Goal: Task Accomplishment & Management: Complete application form

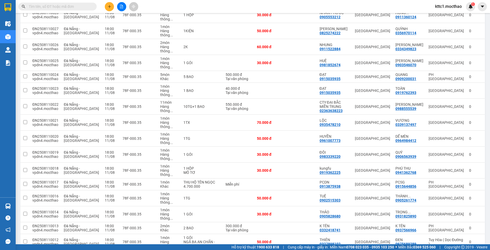
scroll to position [353, 0]
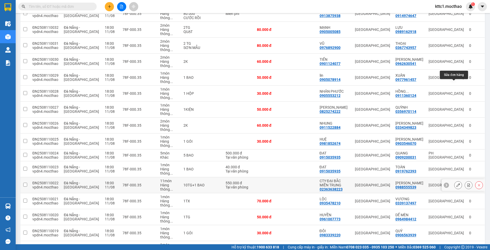
click at [456, 183] on icon at bounding box center [458, 185] width 4 height 4
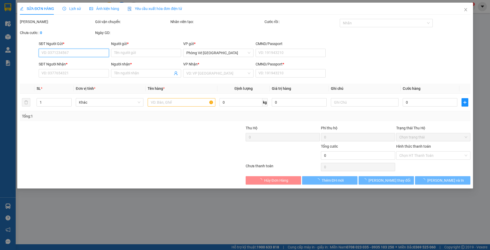
type input "02363638223"
type input "CTY ĐẠI BẮC MIỀN TRUNG"
type input "0988555539"
type input "[PERSON_NAME]"
type input "0"
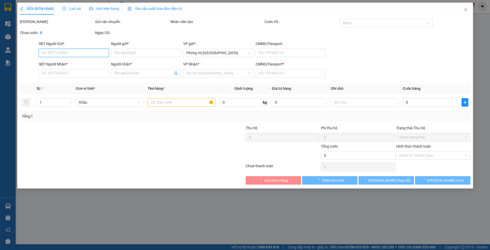
type input "550.000"
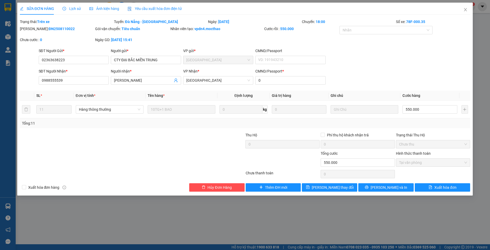
click at [163, 7] on span "Yêu cầu xuất hóa đơn điện tử" at bounding box center [155, 9] width 55 height 4
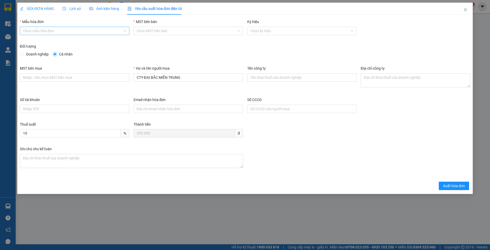
click at [64, 33] on input "Mẫu hóa đơn" at bounding box center [73, 31] width 100 height 8
click at [38, 40] on div "HĐH" at bounding box center [74, 41] width 103 height 6
type input "8"
click at [39, 54] on span "Doanh nghiệp" at bounding box center [37, 54] width 27 height 6
click at [24, 54] on input "Doanh nghiệp" at bounding box center [22, 54] width 4 height 4
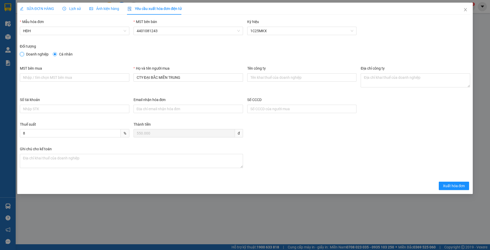
radio input "true"
radio input "false"
drag, startPoint x: 183, startPoint y: 80, endPoint x: 103, endPoint y: 79, distance: 80.0
click at [103, 79] on div "MST bên mua Họ và tên người mua CTY ĐẠI BẮC MIỀN TRUNG Tên công ty Địa chỉ công…" at bounding box center [245, 80] width 455 height 31
paste input "ông Ty Cổ Phần Đại Bắc Miền Trung"
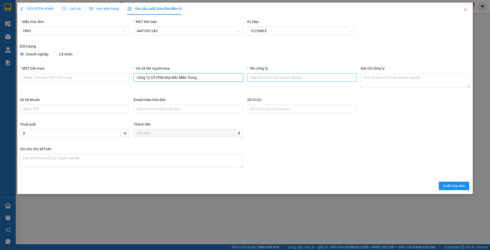
type input "Công Ty Cổ Phần Đại Bắc Miền Trung"
click at [277, 77] on input "Tên công ty" at bounding box center [302, 77] width 110 height 8
paste input "Công Ty Cổ Phần Đại Bắc Miền Trung"
type input "Công Ty Cổ Phần Đại Bắc Miền Trung"
click at [58, 76] on input "MST bên mua" at bounding box center [75, 77] width 110 height 8
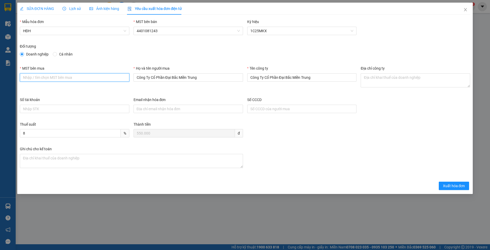
paste input "0400577024"
type input "0400577024"
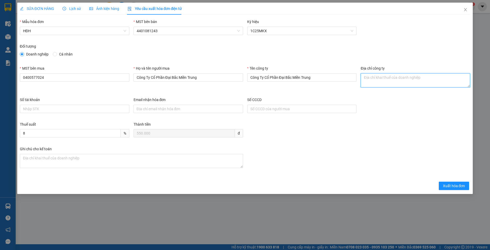
click at [376, 81] on textarea "Địa chỉ công ty" at bounding box center [416, 80] width 110 height 14
paste textarea "315 Ỷ [GEOGRAPHIC_DATA], [GEOGRAPHIC_DATA], [GEOGRAPHIC_DATA], [GEOGRAPHIC_DATA]"
type textarea "315 Ỷ [GEOGRAPHIC_DATA], [GEOGRAPHIC_DATA], [GEOGRAPHIC_DATA], [GEOGRAPHIC_DATA]"
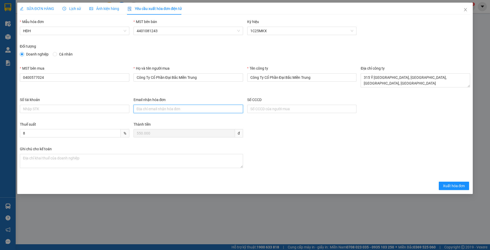
click at [184, 108] on input "Email nhận hóa đơn" at bounding box center [189, 109] width 110 height 8
paste input "[EMAIL_ADDRESS][DOMAIN_NAME]"
type input "[EMAIL_ADDRESS][DOMAIN_NAME]"
click at [450, 186] on span "Xuất hóa đơn" at bounding box center [454, 186] width 22 height 6
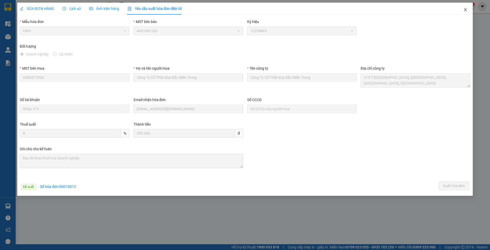
click at [466, 10] on icon "close" at bounding box center [465, 10] width 4 height 4
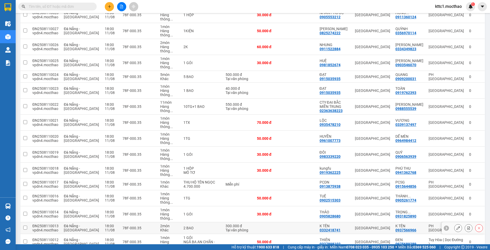
scroll to position [353, 0]
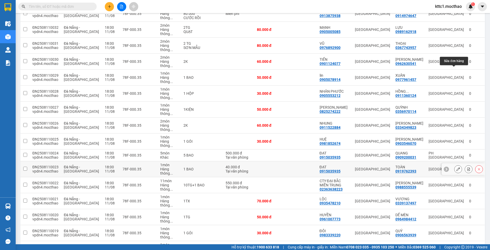
click at [456, 167] on icon at bounding box center [458, 169] width 4 height 4
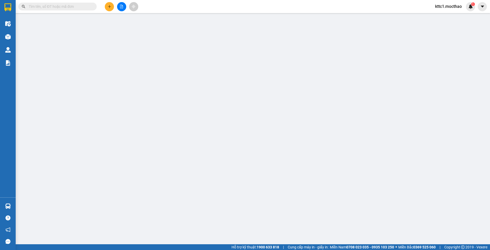
type input "0915035935"
type input "ĐẠT"
type input "0919762393"
type input "TOÀN"
type input "0"
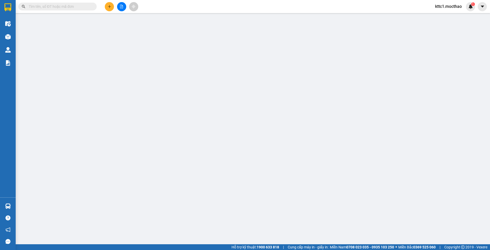
type input "40.000"
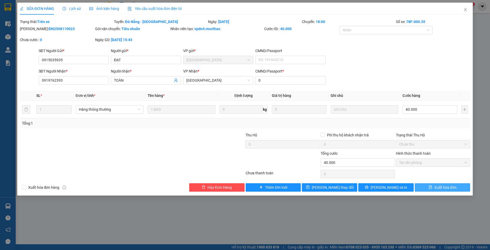
click at [442, 185] on span "Xuất hóa đơn" at bounding box center [445, 187] width 22 height 6
checkbox input "true"
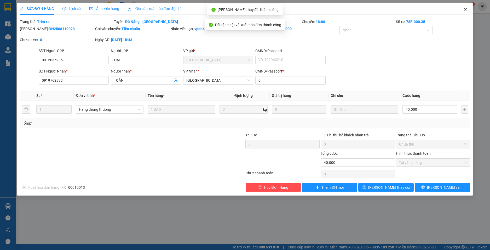
click at [464, 9] on icon "close" at bounding box center [465, 10] width 4 height 4
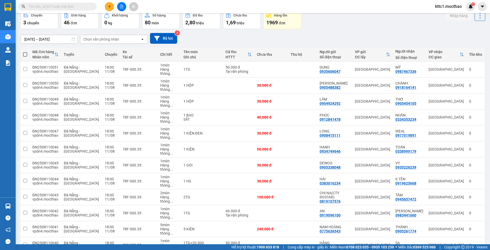
scroll to position [52, 0]
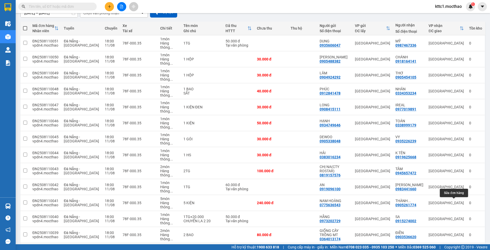
click at [455, 246] on button at bounding box center [458, 250] width 7 height 9
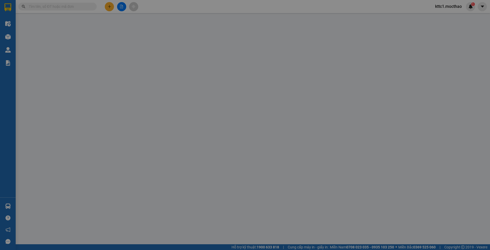
type input "0905959040"
type input "KHÁNH"
type input "0912164318"
type input "NGHINH"
type input "0"
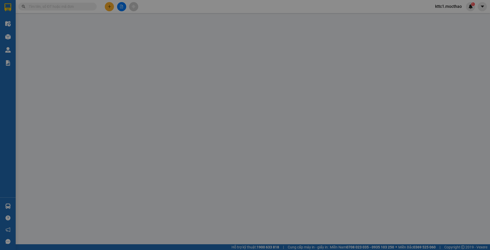
type input "30.000"
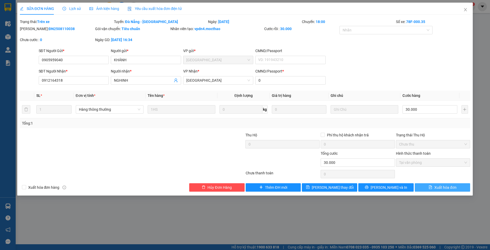
click at [445, 188] on span "Xuất hóa đơn" at bounding box center [445, 187] width 22 height 6
checkbox input "true"
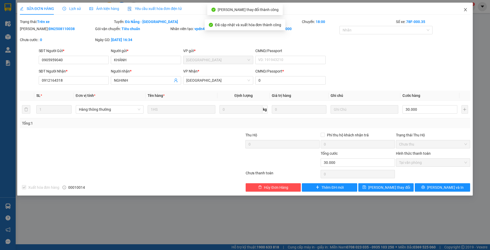
click at [465, 9] on icon "close" at bounding box center [465, 10] width 4 height 4
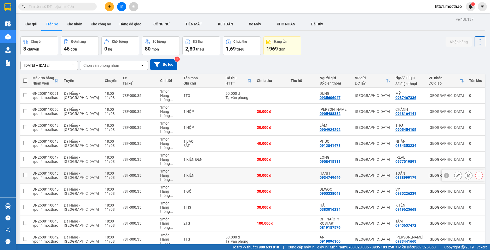
scroll to position [105, 0]
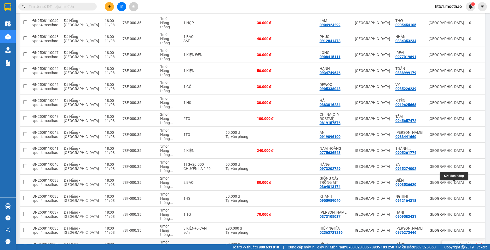
click at [456, 244] on icon at bounding box center [458, 246] width 4 height 4
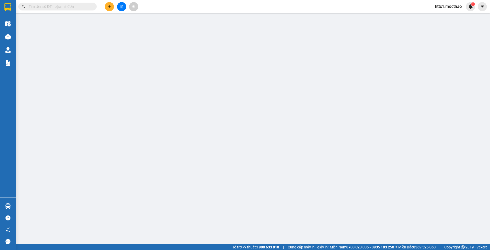
type input "0905888768"
type input "BÌNH"
type input "0905490239"
type input "HẰNG"
type input "0"
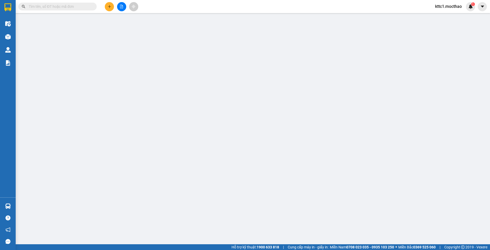
type input "30.000"
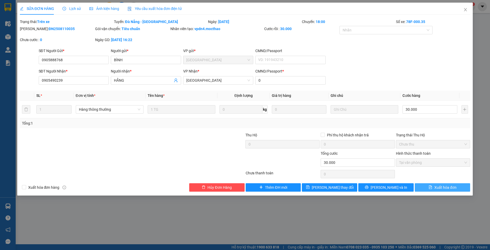
click at [453, 185] on span "Xuất hóa đơn" at bounding box center [445, 187] width 22 height 6
checkbox input "true"
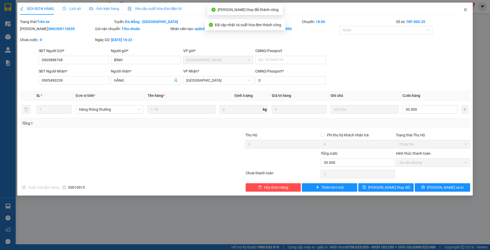
click at [465, 10] on icon "close" at bounding box center [465, 9] width 3 height 3
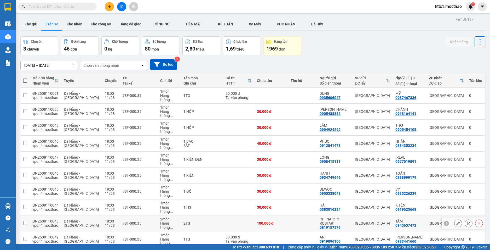
scroll to position [131, 0]
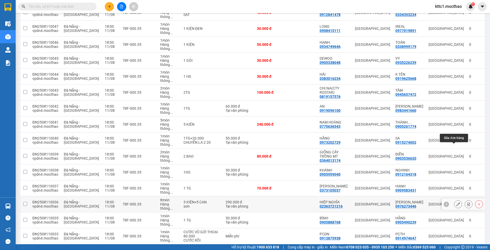
click at [456, 202] on icon at bounding box center [458, 204] width 4 height 4
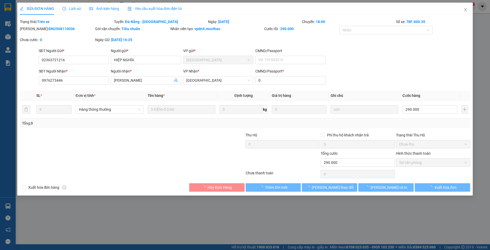
type input "02363721216"
type input "HIỆP NGHĨA"
type input "0976273446"
type input "[PERSON_NAME]"
type input "0"
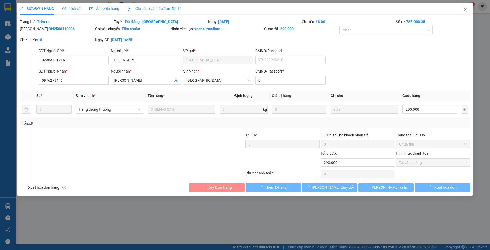
type input "290.000"
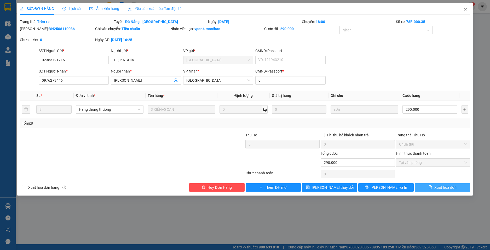
click at [445, 187] on span "Xuất hóa đơn" at bounding box center [445, 187] width 22 height 6
checkbox input "true"
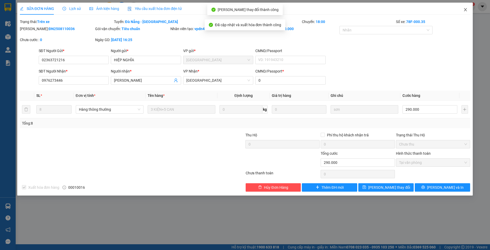
click at [466, 11] on icon "close" at bounding box center [465, 9] width 3 height 3
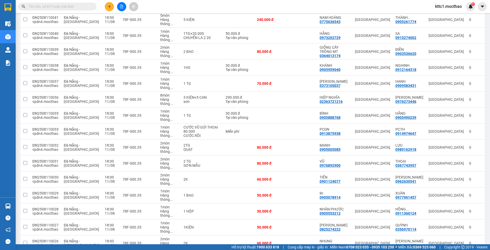
scroll to position [261, 0]
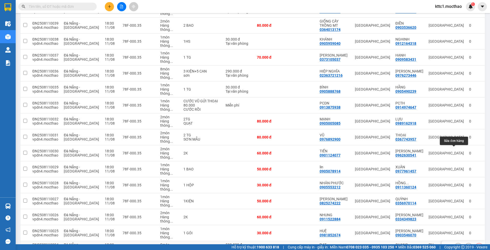
click at [456, 245] on icon at bounding box center [458, 247] width 4 height 4
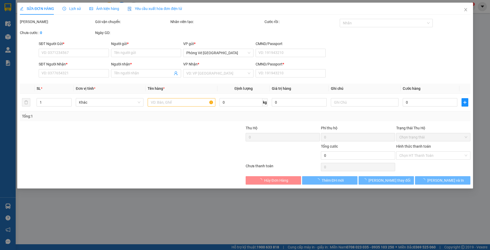
type input "0915035935"
type input "ĐẠT"
type input "0909200031"
type input "QUANG"
type input "0"
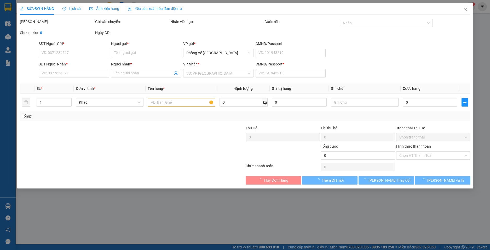
type input "500.000"
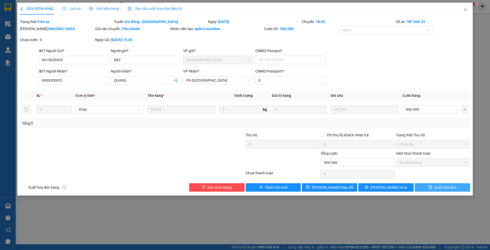
click at [445, 187] on span "Xuất hóa đơn" at bounding box center [445, 187] width 22 height 6
checkbox input "true"
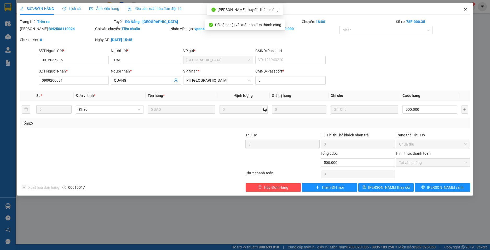
click at [467, 10] on icon "close" at bounding box center [465, 10] width 4 height 4
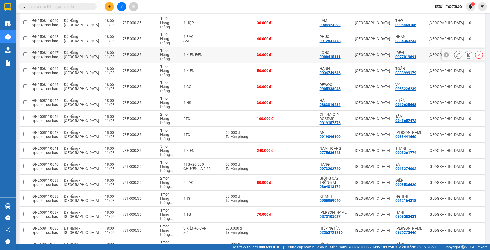
scroll to position [209, 0]
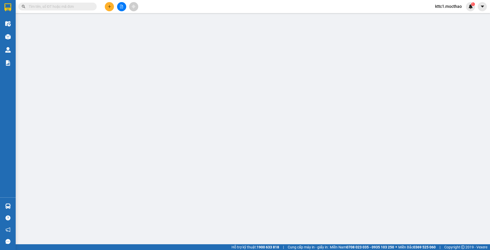
type input "0915035935"
type input "ĐẠT"
type input "0919762393"
type input "TOÀN"
type input "0"
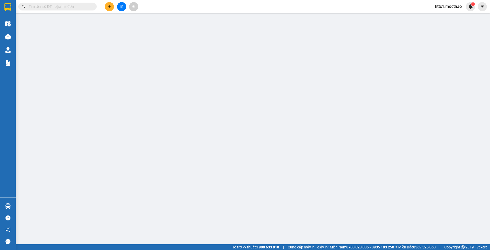
type input "40.000"
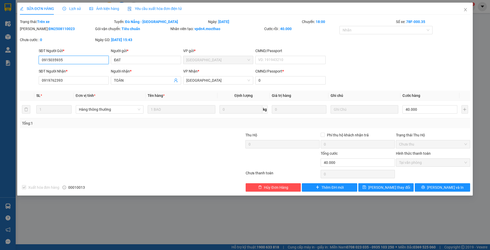
checkbox input "true"
click at [442, 187] on span "[PERSON_NAME] và In" at bounding box center [445, 187] width 37 height 6
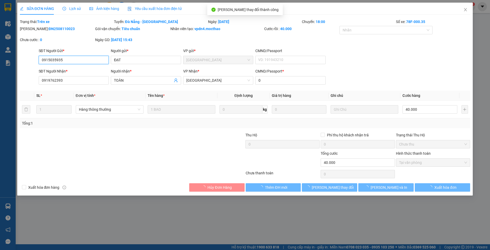
checkbox input "true"
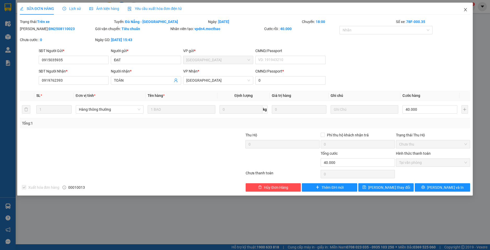
click at [465, 11] on icon "close" at bounding box center [465, 10] width 4 height 4
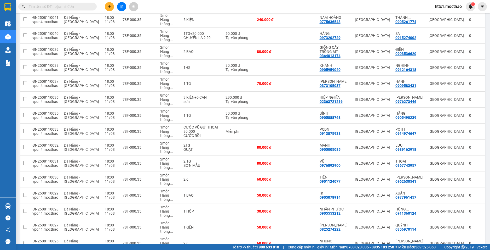
scroll to position [340, 0]
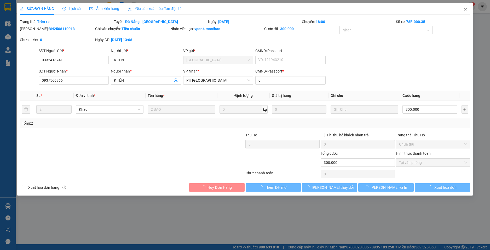
type input "0332418741"
type input "K TÊN"
type input "0937566966"
type input "K TÊN"
type input "0"
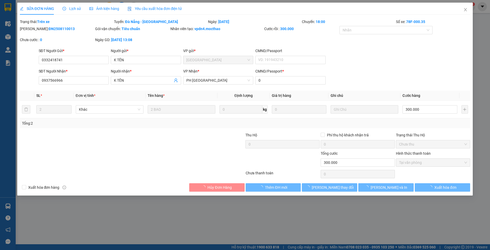
type input "300.000"
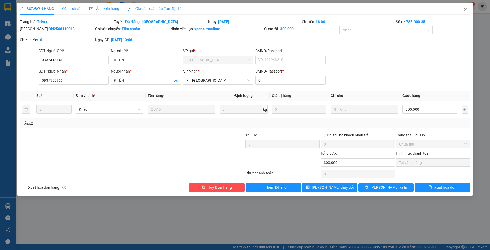
click at [153, 3] on div "Yêu cầu xuất hóa đơn điện tử" at bounding box center [155, 9] width 55 height 12
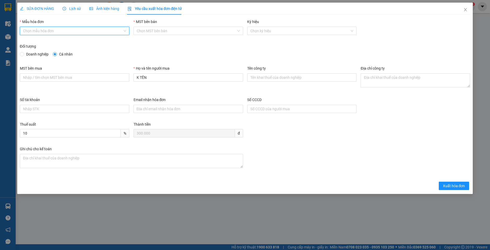
click at [73, 32] on input "Mẫu hóa đơn" at bounding box center [73, 31] width 100 height 8
click at [44, 41] on div "HĐH" at bounding box center [74, 41] width 103 height 6
type input "8"
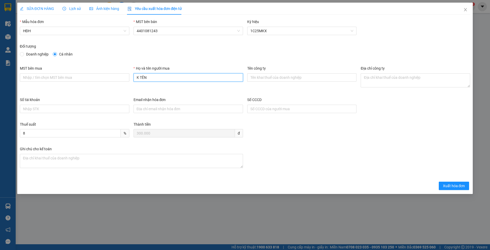
drag, startPoint x: 151, startPoint y: 77, endPoint x: 117, endPoint y: 72, distance: 35.1
click at [117, 72] on div "MST bên mua Họ và tên người mua K TÊN Tên công ty Địa chỉ công ty" at bounding box center [245, 80] width 455 height 31
type input "Người mua không cung cấp thông tin"
click at [456, 183] on button "Xuất hóa đơn" at bounding box center [454, 185] width 31 height 8
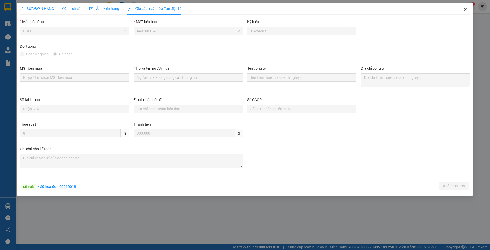
click at [466, 9] on icon "close" at bounding box center [465, 9] width 3 height 3
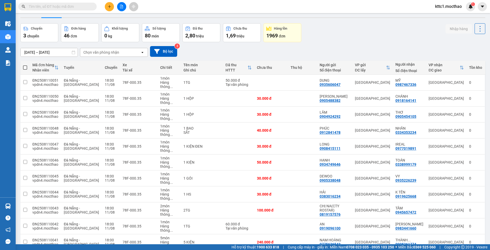
scroll to position [118, 0]
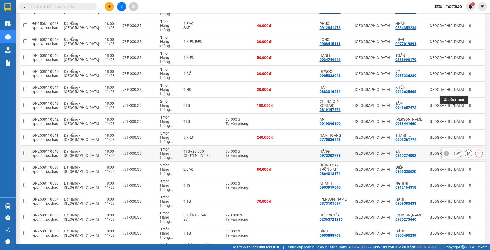
click at [455, 149] on button at bounding box center [458, 153] width 7 height 9
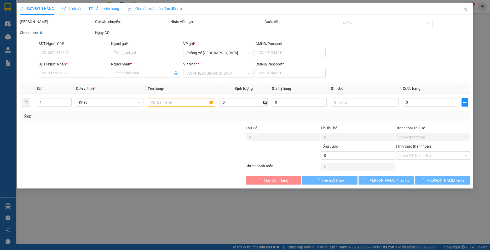
type input "0973202729"
type input "HẰNG"
type input "0915274002"
type input "SA"
type input "0"
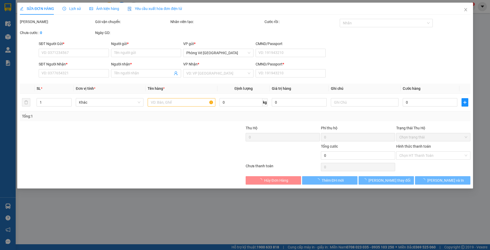
type input "50.000"
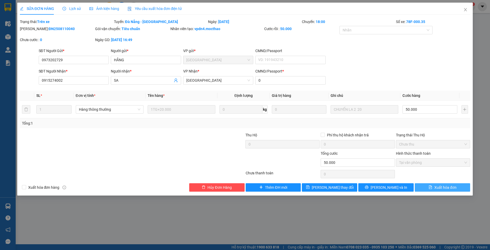
click at [438, 190] on button "Xuất hóa đơn" at bounding box center [442, 187] width 55 height 8
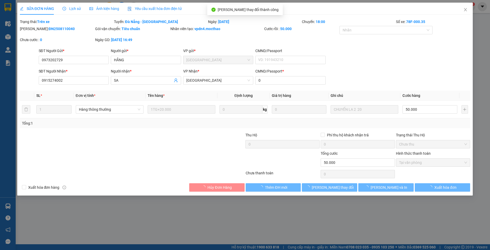
checkbox input "true"
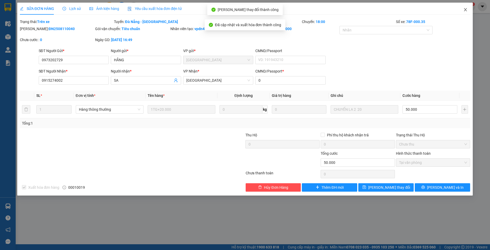
click at [466, 9] on icon "close" at bounding box center [465, 9] width 3 height 3
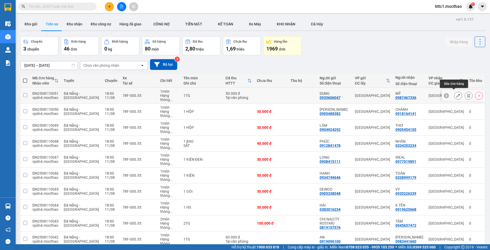
click at [456, 94] on icon at bounding box center [458, 96] width 4 height 4
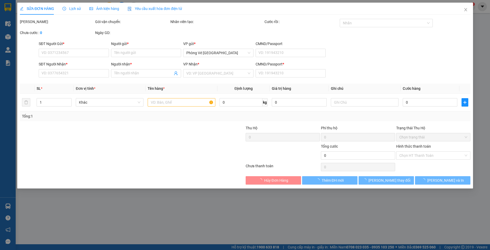
type input "0935606047"
type input "DUNG"
type input "0987467336"
type input "MỸ"
type input "0"
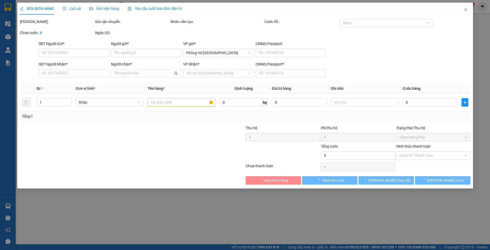
type input "50.000"
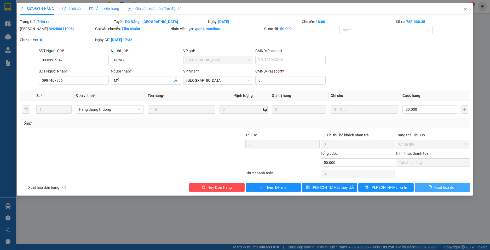
click at [448, 186] on span "Xuất hóa đơn" at bounding box center [445, 187] width 22 height 6
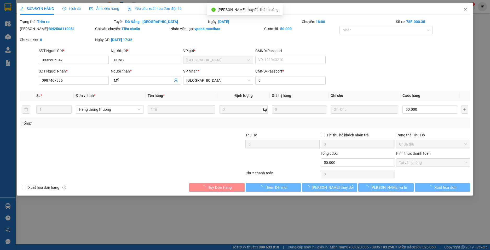
checkbox input "true"
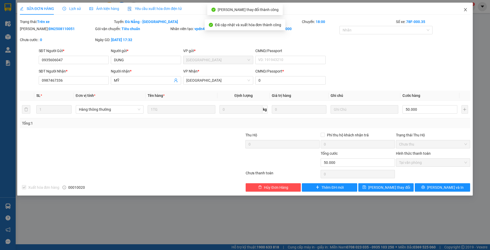
click at [464, 9] on icon "close" at bounding box center [465, 10] width 4 height 4
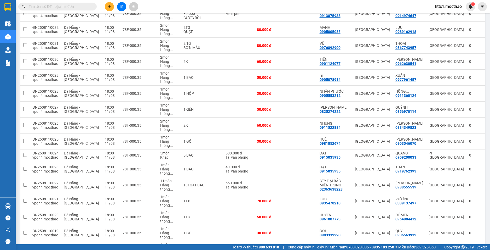
scroll to position [431, 0]
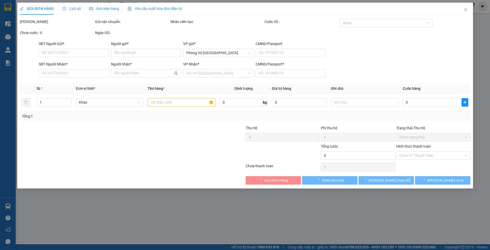
type input "0935591999"
type input "THUẬN PHÁT"
type input "0868939786"
type input "CHÂU"
type input "0"
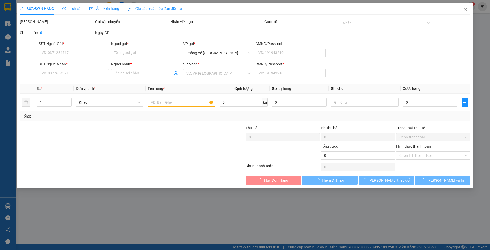
type input "100.000"
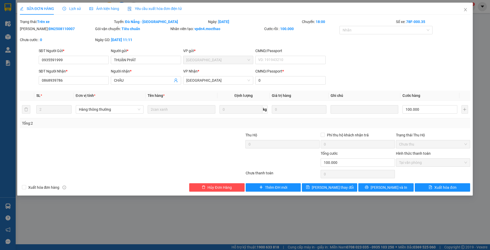
click at [166, 10] on span "Yêu cầu xuất hóa đơn điện tử" at bounding box center [155, 9] width 55 height 4
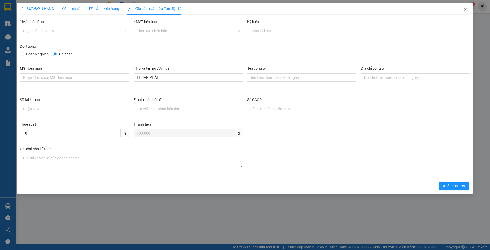
click at [68, 33] on input "Mẫu hóa đơn" at bounding box center [73, 31] width 100 height 8
click at [39, 41] on div "HĐH" at bounding box center [74, 41] width 103 height 6
type input "8"
click at [32, 55] on span "Doanh nghiệp" at bounding box center [37, 54] width 27 height 6
click at [24, 55] on input "Doanh nghiệp" at bounding box center [22, 54] width 4 height 4
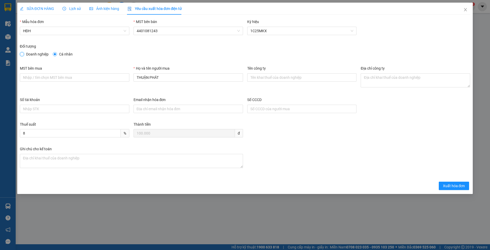
radio input "true"
radio input "false"
click at [185, 109] on input "Email nhận hóa đơn" at bounding box center [189, 109] width 110 height 8
paste input "[EMAIL_ADDRESS][DOMAIN_NAME]"
type input "[EMAIL_ADDRESS][DOMAIN_NAME]"
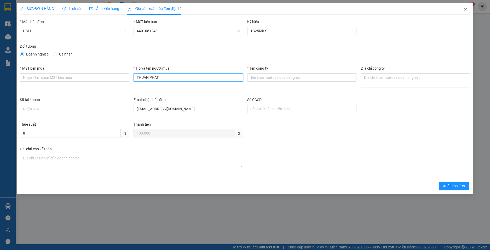
drag, startPoint x: 159, startPoint y: 77, endPoint x: 117, endPoint y: 73, distance: 42.0
click at [117, 73] on div "MST bên mua Họ và tên người mua THUẬN PHÁT Tên công ty Địa chỉ công ty" at bounding box center [245, 80] width 455 height 31
paste input "Công Ty Cổ Phần Đại Bắc Miền Trung"
type input "Công Ty Cổ Phần Đại Bắc Miền Trung"
click at [281, 79] on input "Tên công ty" at bounding box center [302, 77] width 110 height 8
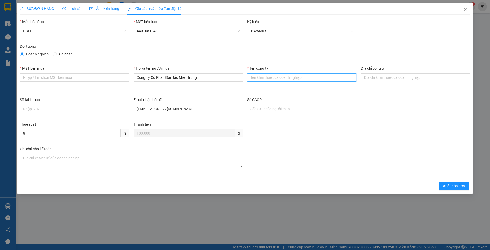
paste input "Công Ty Cổ Phần Đại Bắc Miền Trung"
type input "Công Ty Cổ Phần Đại Bắc Miền Trung"
click at [81, 77] on input "MST bên mua" at bounding box center [75, 77] width 110 height 8
paste input "0400577024"
type input "0400577024"
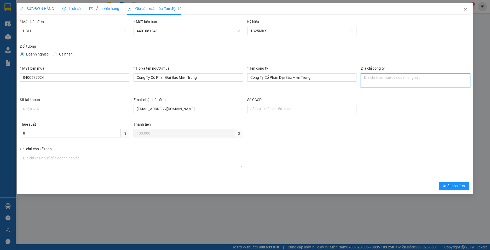
click at [362, 80] on textarea "Địa chỉ công ty" at bounding box center [416, 80] width 110 height 14
paste textarea "315 Ỷ [GEOGRAPHIC_DATA], [GEOGRAPHIC_DATA], [GEOGRAPHIC_DATA], [GEOGRAPHIC_DATA]"
type textarea "315 Ỷ [GEOGRAPHIC_DATA], [GEOGRAPHIC_DATA], [GEOGRAPHIC_DATA], [GEOGRAPHIC_DATA]"
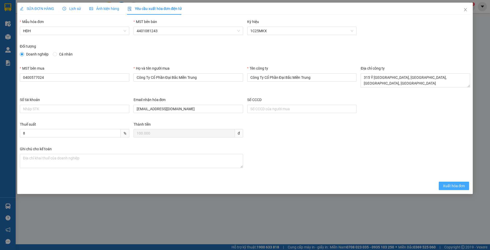
click at [452, 185] on span "Xuất hóa đơn" at bounding box center [454, 186] width 22 height 6
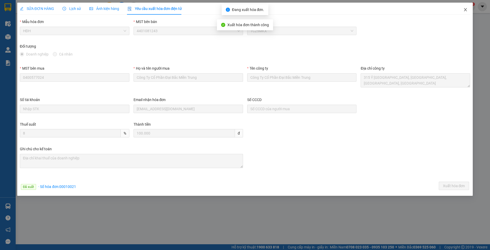
click at [465, 10] on icon "close" at bounding box center [465, 10] width 4 height 4
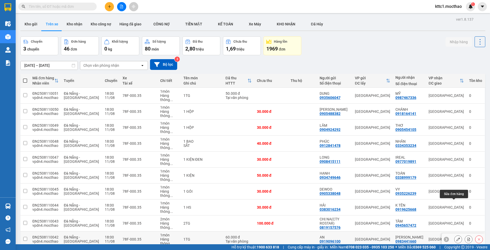
click at [456, 237] on icon at bounding box center [458, 239] width 4 height 4
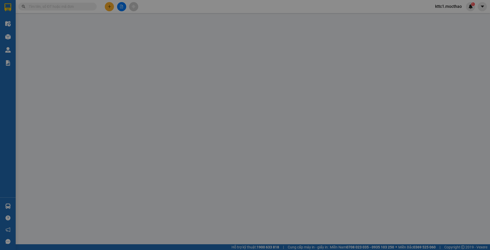
type input "0919096100"
type input "AN"
type input "0983441660"
type input "[PERSON_NAME]"
type input "0"
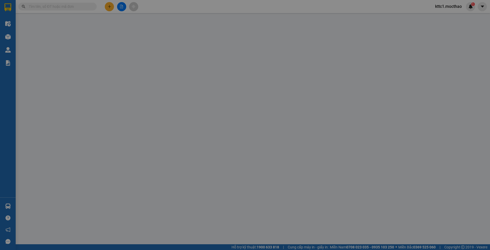
type input "60.000"
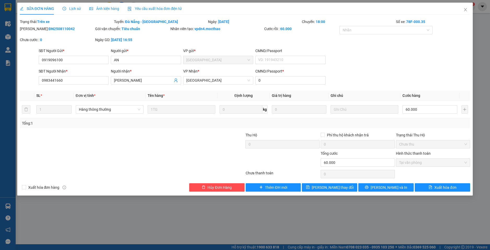
click at [143, 8] on span "Yêu cầu xuất hóa đơn điện tử" at bounding box center [155, 9] width 55 height 4
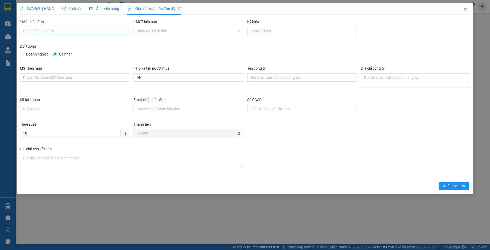
click at [24, 31] on input "Mẫu hóa đơn" at bounding box center [73, 31] width 100 height 8
click at [28, 42] on div "HĐH" at bounding box center [74, 41] width 103 height 6
type input "8"
click at [38, 54] on span "Doanh nghiệp" at bounding box center [37, 54] width 27 height 6
click at [24, 54] on input "Doanh nghiệp" at bounding box center [22, 54] width 4 height 4
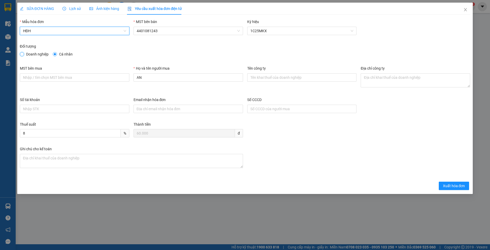
radio input "true"
radio input "false"
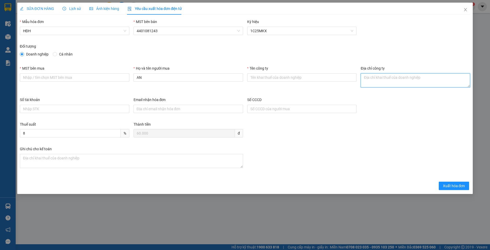
click at [411, 80] on textarea "Địa chỉ công ty" at bounding box center [416, 80] width 110 height 14
paste textarea "315 Ỷ [GEOGRAPHIC_DATA], [GEOGRAPHIC_DATA], [GEOGRAPHIC_DATA], [GEOGRAPHIC_DATA]"
type textarea "315 Ỷ [GEOGRAPHIC_DATA], [GEOGRAPHIC_DATA], [GEOGRAPHIC_DATA], [GEOGRAPHIC_DATA]"
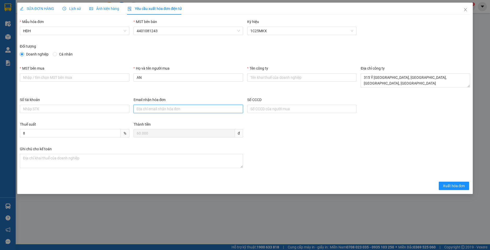
click at [156, 110] on input "Email nhận hóa đơn" at bounding box center [189, 109] width 110 height 8
type input "[EMAIL_ADDRESS][DOMAIN_NAME]"
click at [78, 79] on input "MST bên mua" at bounding box center [75, 77] width 110 height 8
click at [148, 75] on input "AN" at bounding box center [189, 77] width 110 height 8
type input "A"
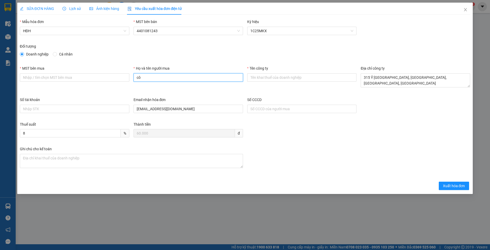
type input "c"
type input "d"
drag, startPoint x: 156, startPoint y: 77, endPoint x: 124, endPoint y: 74, distance: 32.0
click at [124, 74] on div "MST bên mua Họ và tên người mua đại bắc Tên công ty Địa chỉ công ty 315 Ỷ [GEOG…" at bounding box center [245, 80] width 455 height 31
paste input "Công Ty Cổ Phần Đại Bắc Miền Trung"
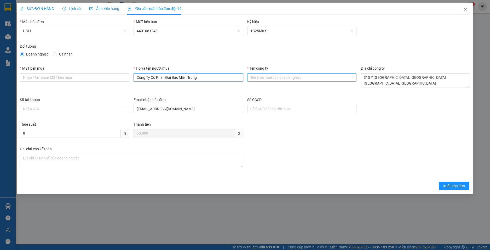
type input "Công Ty Cổ Phần Đại Bắc Miền Trung"
click at [269, 78] on input "Tên công ty" at bounding box center [302, 77] width 110 height 8
paste input "Công Ty Cổ Phần Đại Bắc Miền Trung"
type input "Công Ty Cổ Phần Đại Bắc Miền Trung"
click at [90, 74] on input "MST bên mua" at bounding box center [75, 77] width 110 height 8
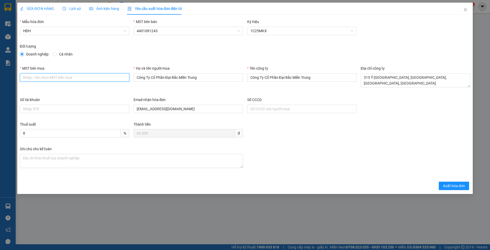
paste input "0400577024"
type input "0400577024"
click at [457, 187] on span "Xuất hóa đơn" at bounding box center [454, 186] width 22 height 6
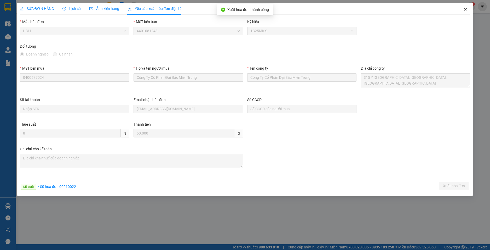
click at [466, 8] on icon "close" at bounding box center [465, 10] width 4 height 4
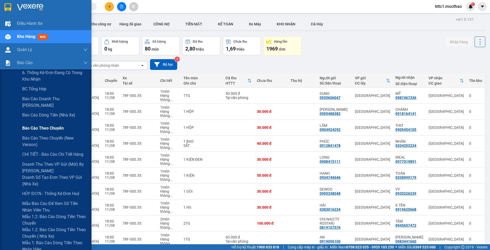
click at [43, 128] on span "Báo cáo theo chuyến" at bounding box center [43, 128] width 42 height 7
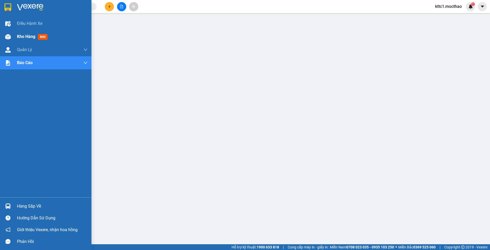
click at [19, 36] on span "Kho hàng" at bounding box center [26, 36] width 18 height 5
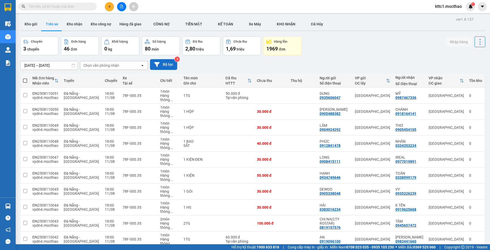
click at [160, 66] on button "Bộ lọc" at bounding box center [163, 64] width 27 height 11
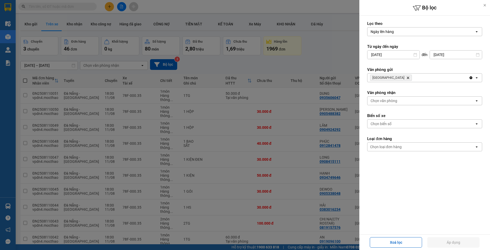
click at [407, 78] on icon "Đà Nẵng, close by backspace" at bounding box center [408, 78] width 2 height 2
click at [389, 78] on div "Chọn văn phòng" at bounding box center [384, 77] width 27 height 5
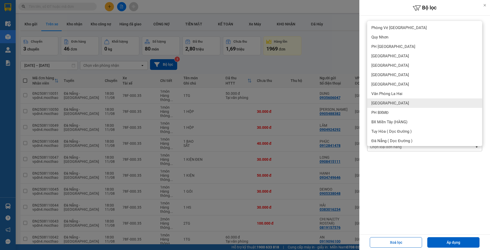
click at [392, 104] on div "[GEOGRAPHIC_DATA]" at bounding box center [424, 102] width 115 height 9
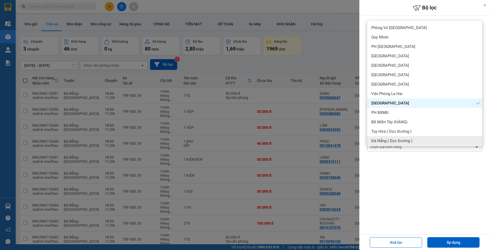
click at [451, 248] on div "Xoá lọc Áp dụng" at bounding box center [425, 241] width 128 height 13
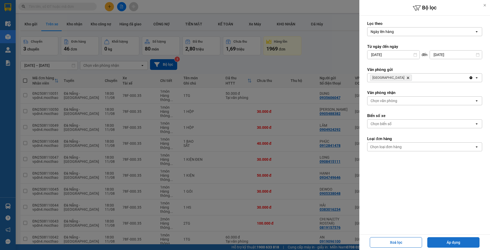
click at [452, 245] on button "Áp dụng" at bounding box center [453, 242] width 52 height 10
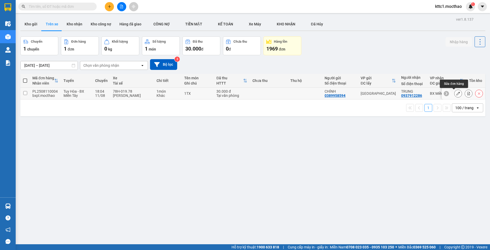
click at [456, 93] on icon at bounding box center [458, 93] width 4 height 4
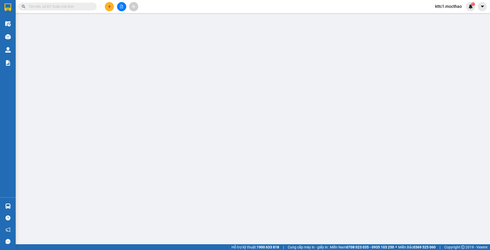
type input "0389958594"
type input "CHÍNH"
type input "0937912286"
type input "TRUNG"
type input "0937912286"
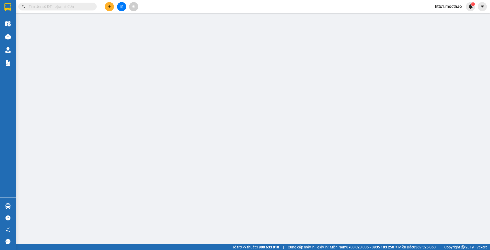
type input "30.000"
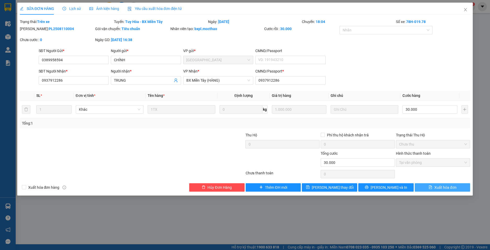
click at [442, 188] on span "Xuất hóa đơn" at bounding box center [445, 187] width 22 height 6
checkbox input "true"
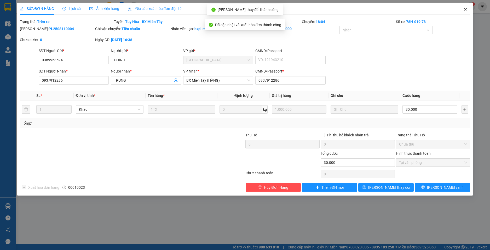
click at [465, 8] on icon "close" at bounding box center [465, 10] width 4 height 4
